Goal: Navigation & Orientation: Find specific page/section

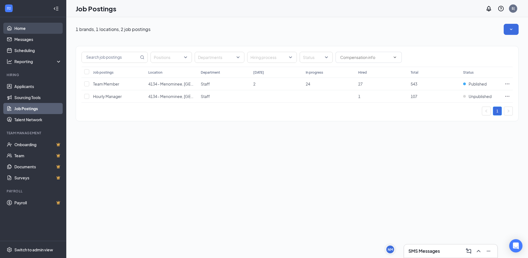
click at [24, 28] on link "Home" at bounding box center [37, 28] width 47 height 11
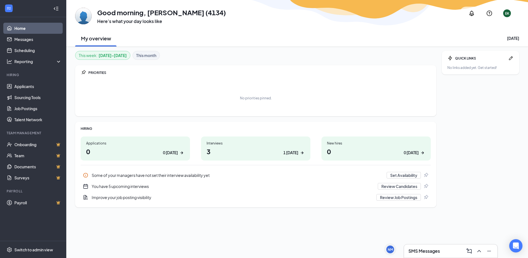
click at [233, 147] on h1 "3 1 [DATE]" at bounding box center [256, 150] width 98 height 9
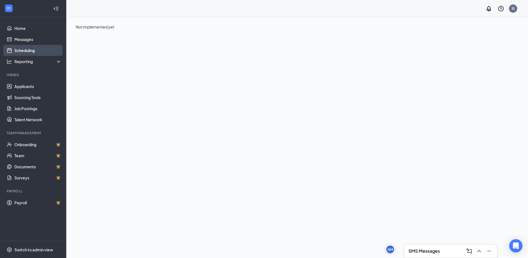
click at [27, 50] on link "Scheduling" at bounding box center [37, 50] width 47 height 11
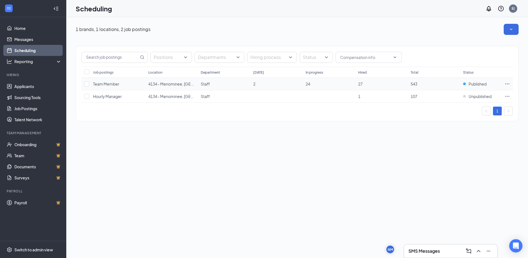
click at [308, 84] on span "24" at bounding box center [308, 83] width 4 height 5
click at [448, 250] on div "SMS Messages" at bounding box center [451, 250] width 85 height 9
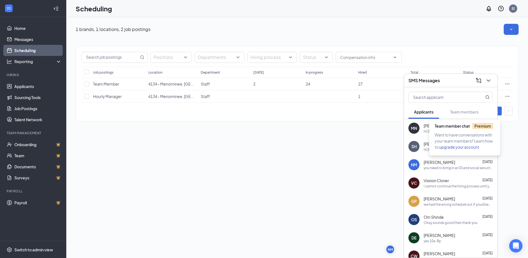
click at [428, 112] on span "Applicants" at bounding box center [424, 111] width 20 height 5
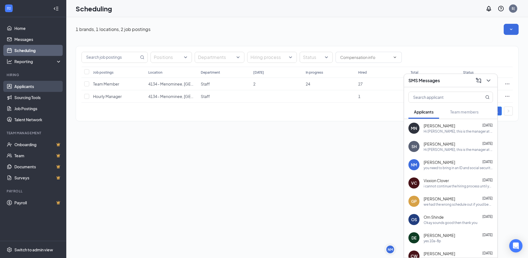
click at [24, 83] on link "Applicants" at bounding box center [37, 86] width 47 height 11
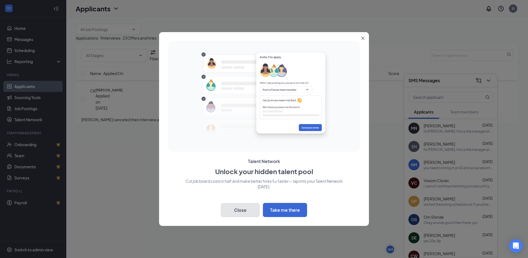
click at [248, 214] on button "Close" at bounding box center [240, 210] width 39 height 14
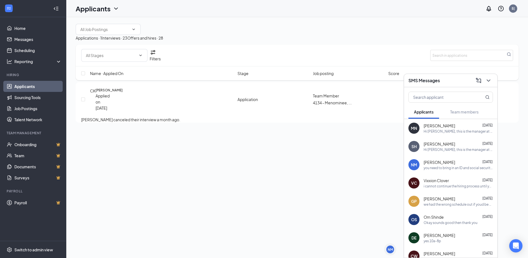
click at [444, 79] on div "SMS Messages" at bounding box center [451, 80] width 85 height 9
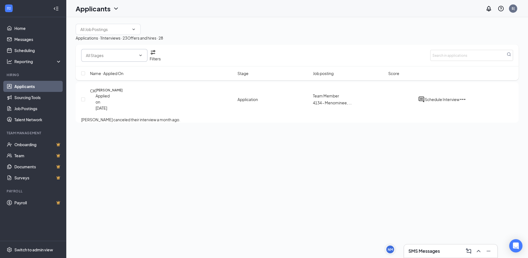
click at [143, 56] on span at bounding box center [114, 55] width 66 height 13
click at [32, 35] on link "Messages" at bounding box center [37, 39] width 47 height 11
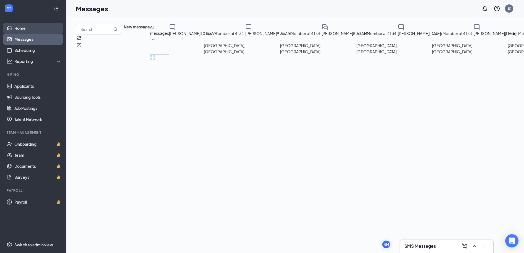
click at [33, 29] on link "Home" at bounding box center [37, 28] width 47 height 11
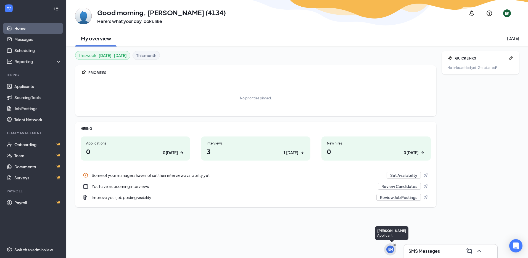
click at [390, 248] on div "NM" at bounding box center [390, 249] width 5 height 5
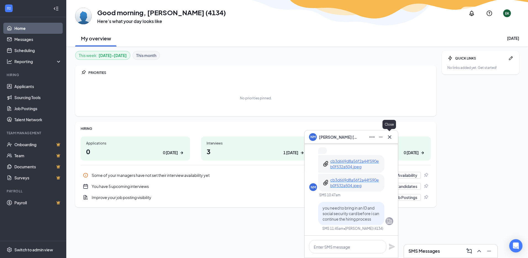
click at [391, 138] on icon "Cross" at bounding box center [390, 136] width 7 height 7
